Goal: Information Seeking & Learning: Learn about a topic

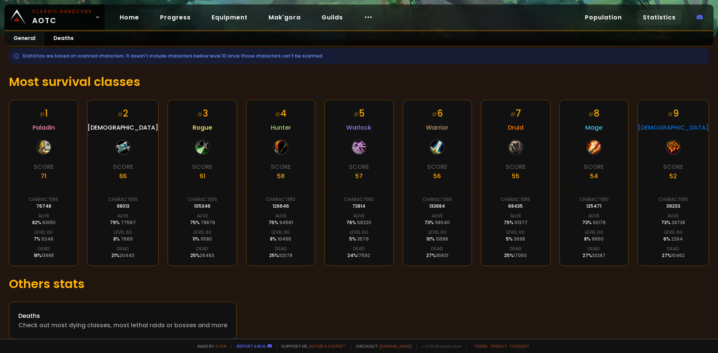
scroll to position [101, 0]
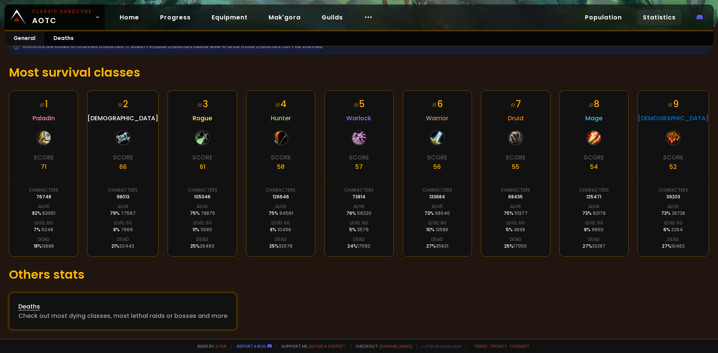
click at [134, 306] on div "Deaths" at bounding box center [122, 306] width 209 height 9
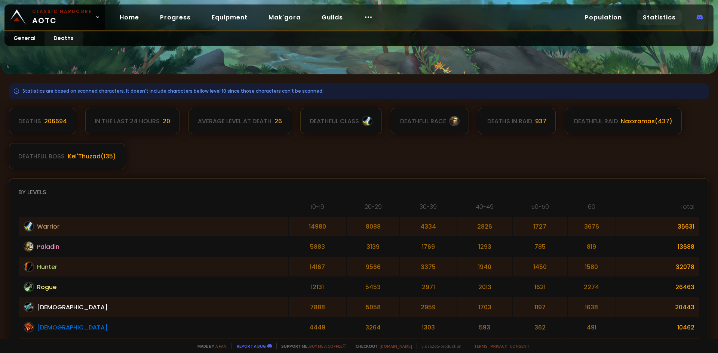
scroll to position [37, 0]
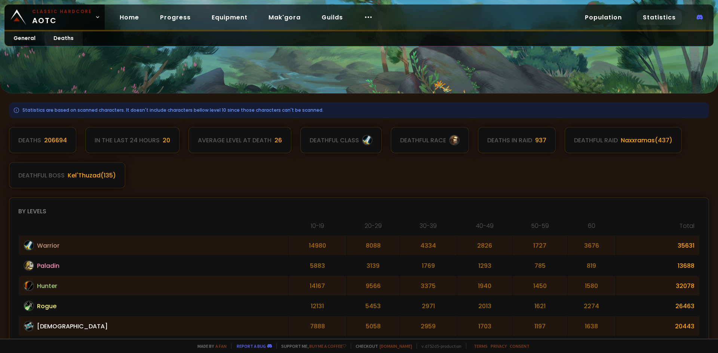
click at [103, 139] on div "In the last 24 hours" at bounding box center [127, 140] width 65 height 9
click at [633, 144] on div "Naxxramas ( 437 )" at bounding box center [646, 140] width 52 height 9
drag, startPoint x: 277, startPoint y: 87, endPoint x: 265, endPoint y: 102, distance: 19.1
click at [267, 99] on div "Statistics are based on scanned characters. It doesn't include characters bello…" at bounding box center [359, 169] width 718 height 339
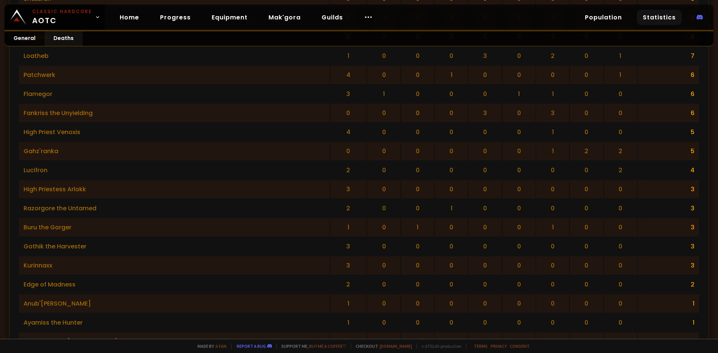
scroll to position [1422, 0]
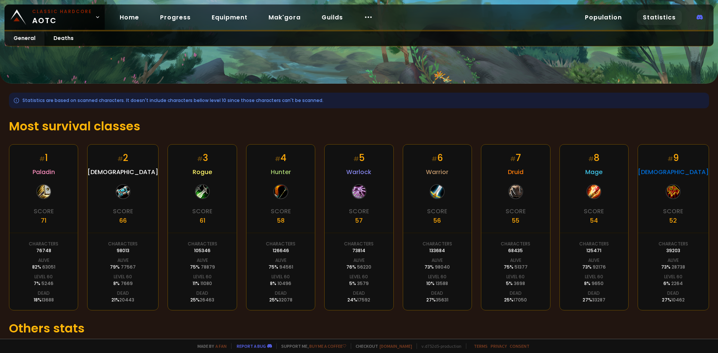
scroll to position [101, 0]
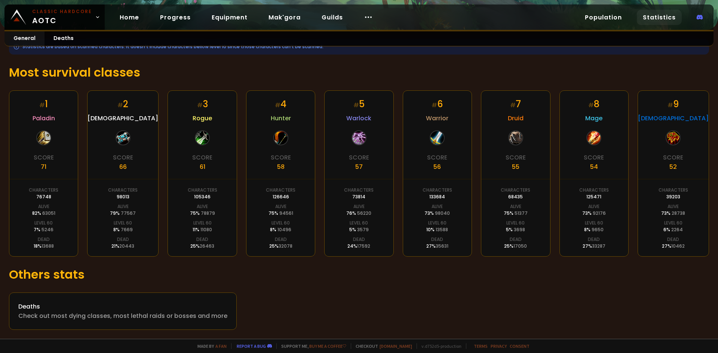
click at [81, 118] on div "# 1 Paladin Score 71 Characters 76748 Alive 82 % 63051 Level 60 7 % 5246 Dead 1…" at bounding box center [359, 173] width 700 height 166
click at [86, 192] on div "# 1 Paladin Score 71 Characters 76748 Alive 82 % 63051 Level 60 7 % 5246 Dead 1…" at bounding box center [359, 173] width 700 height 166
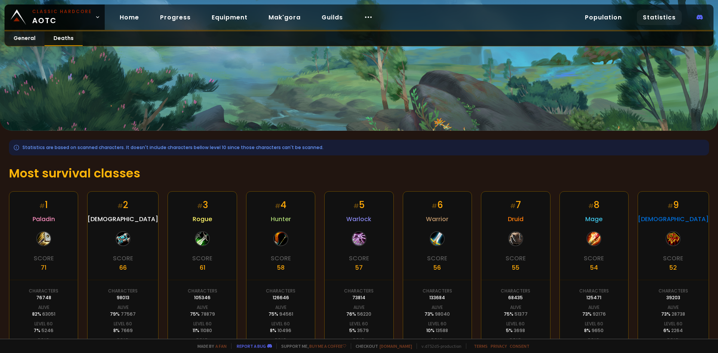
click at [60, 38] on link "Deaths" at bounding box center [63, 38] width 38 height 15
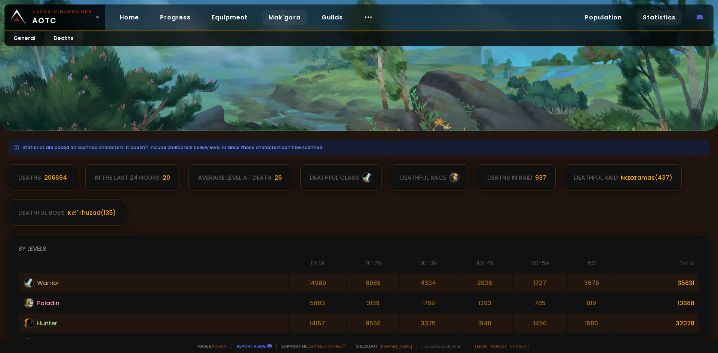
click at [272, 18] on link "Mak'gora" at bounding box center [284, 17] width 44 height 15
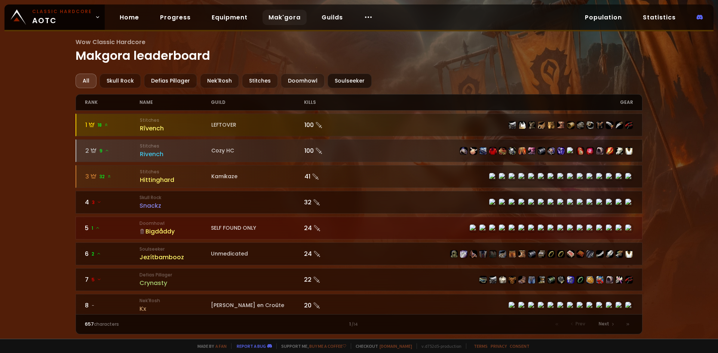
click at [349, 77] on div "Soulseeker" at bounding box center [349, 81] width 44 height 15
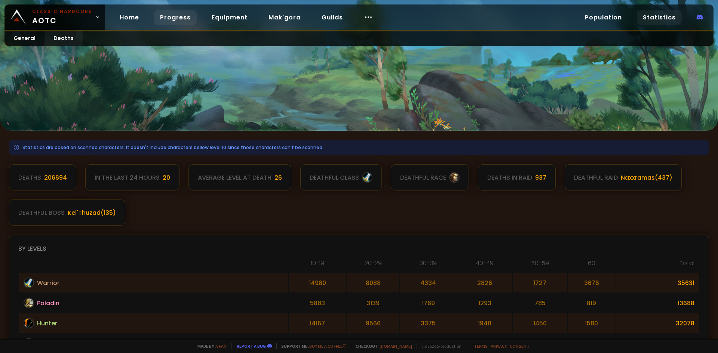
click at [167, 19] on link "Progress" at bounding box center [175, 17] width 43 height 15
